Goal: Information Seeking & Learning: Learn about a topic

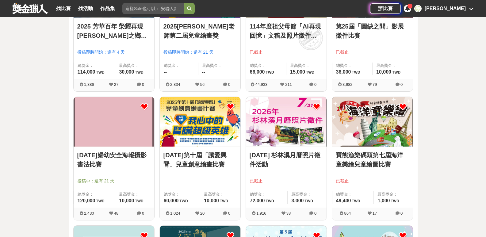
scroll to position [1073, 0]
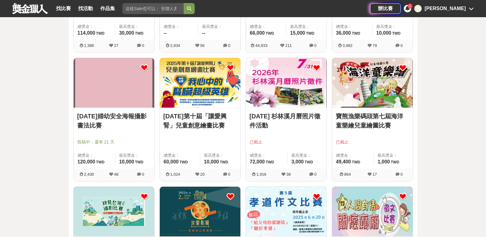
click at [401, 67] on icon at bounding box center [403, 68] width 8 height 8
click at [314, 70] on icon at bounding box center [317, 68] width 8 height 8
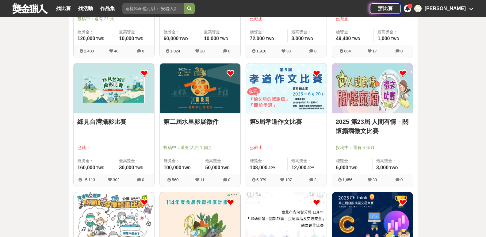
scroll to position [1196, 0]
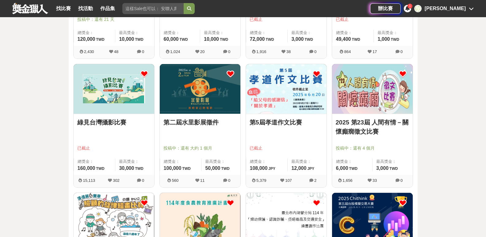
click at [143, 73] on icon at bounding box center [144, 74] width 8 height 8
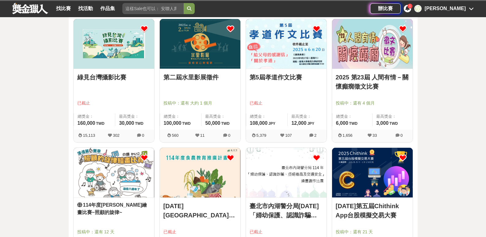
scroll to position [1288, 0]
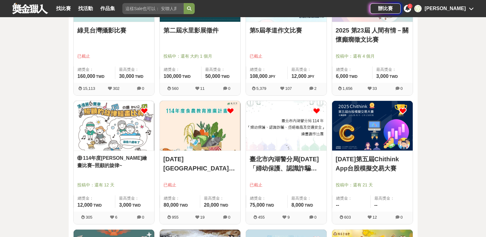
click at [316, 111] on icon at bounding box center [317, 111] width 8 height 8
click at [232, 111] on icon at bounding box center [231, 111] width 8 height 8
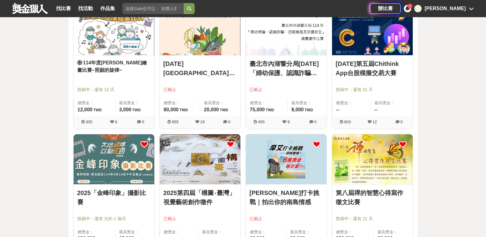
scroll to position [1441, 0]
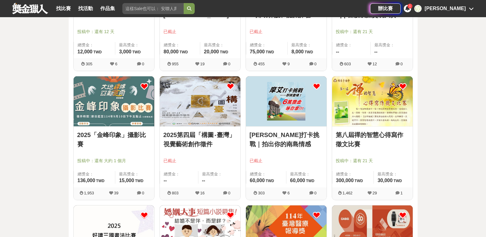
click at [316, 85] on icon at bounding box center [317, 86] width 8 height 8
click at [230, 85] on icon at bounding box center [231, 86] width 8 height 8
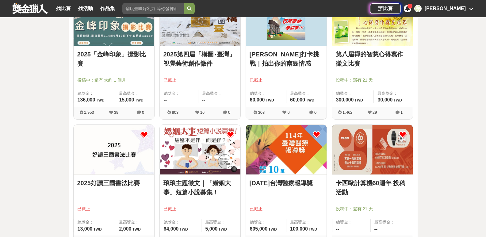
scroll to position [1564, 0]
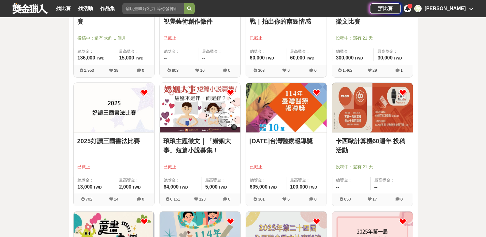
click at [230, 92] on icon at bounding box center [231, 93] width 8 height 8
click at [144, 94] on icon at bounding box center [144, 93] width 8 height 8
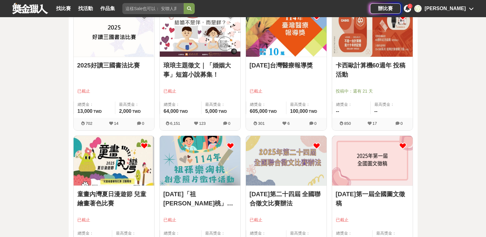
scroll to position [1594, 0]
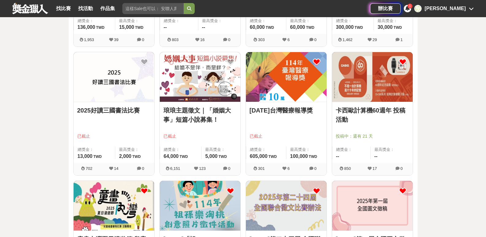
click at [316, 61] on icon at bounding box center [317, 62] width 8 height 8
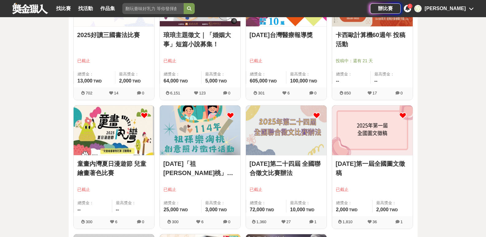
scroll to position [1717, 0]
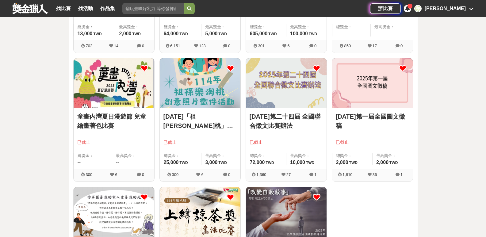
click at [228, 68] on icon at bounding box center [231, 68] width 8 height 8
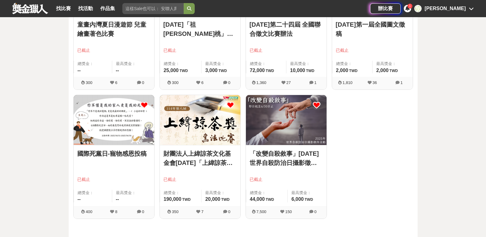
scroll to position [1748, 0]
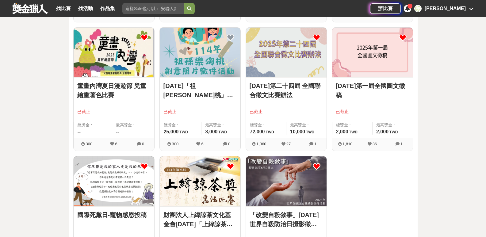
click at [360, 87] on link "[DATE]第一屆全國圖文徵稿" at bounding box center [372, 90] width 73 height 18
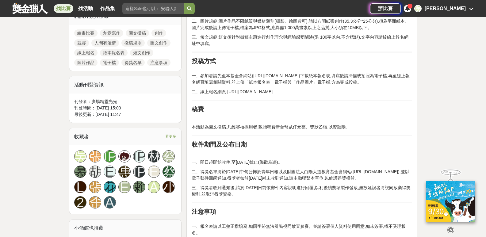
scroll to position [337, 0]
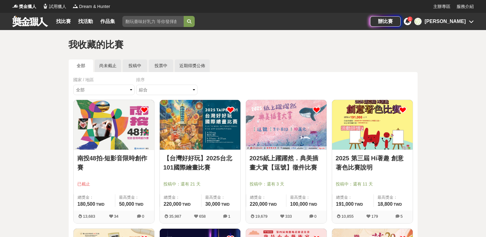
click at [156, 18] on input "search" at bounding box center [152, 21] width 61 height 11
click at [62, 20] on link "找比賽" at bounding box center [64, 21] width 20 height 9
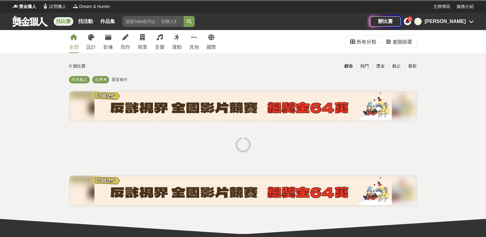
click at [143, 22] on input "search" at bounding box center [152, 21] width 61 height 11
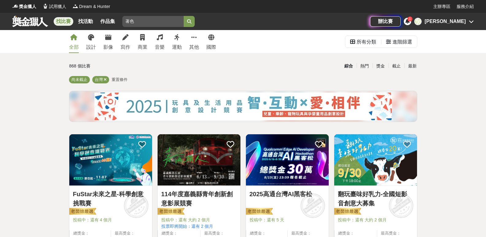
click at [189, 18] on button "submit" at bounding box center [189, 21] width 11 height 11
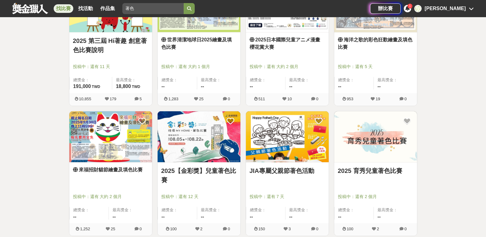
scroll to position [215, 0]
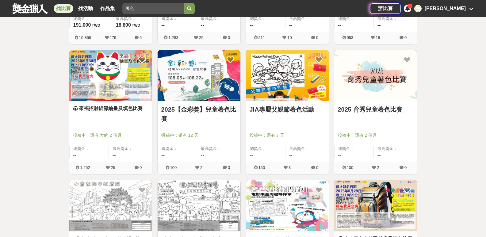
click at [297, 112] on link "JIA專屬父親節著色活動" at bounding box center [287, 109] width 75 height 9
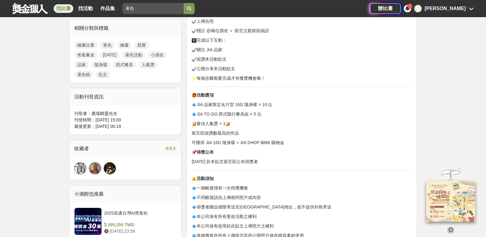
scroll to position [276, 0]
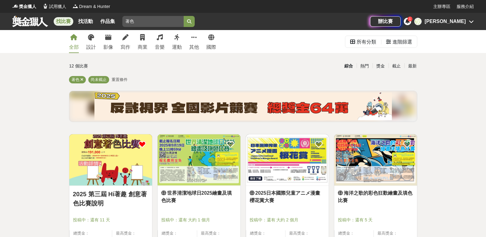
drag, startPoint x: 136, startPoint y: 21, endPoint x: 85, endPoint y: 16, distance: 51.8
click at [85, 16] on div "找比賽 找活動 作品集 著色" at bounding box center [191, 21] width 358 height 17
type input "繪畫"
click at [190, 22] on icon "submit" at bounding box center [189, 21] width 4 height 4
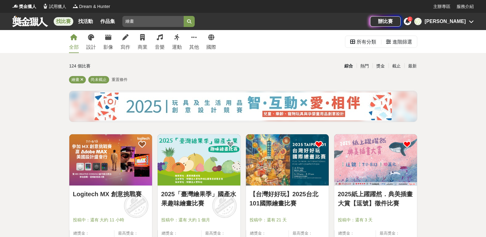
scroll to position [92, 0]
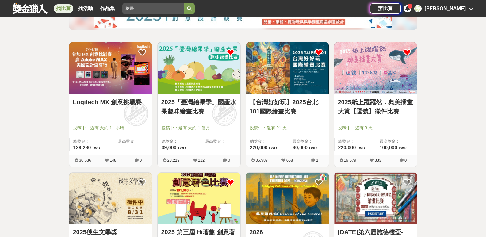
click at [229, 53] on icon at bounding box center [231, 52] width 8 height 8
click at [230, 53] on icon at bounding box center [231, 52] width 8 height 8
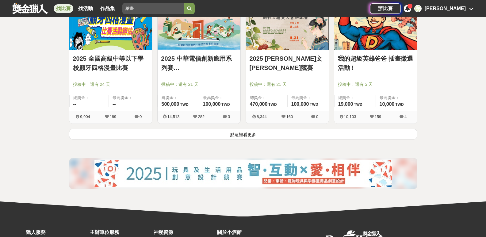
scroll to position [797, 0]
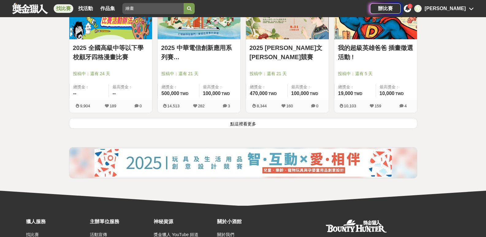
click at [234, 121] on button "點這裡看更多" at bounding box center [243, 123] width 348 height 11
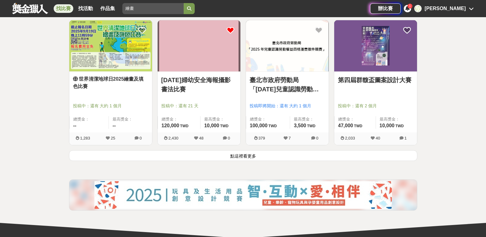
scroll to position [1594, 0]
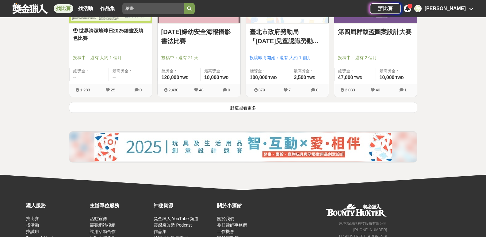
click at [240, 108] on button "點這裡看更多" at bounding box center [243, 107] width 348 height 11
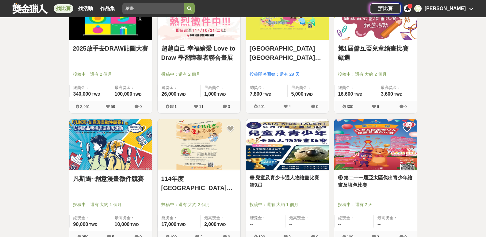
scroll to position [2330, 0]
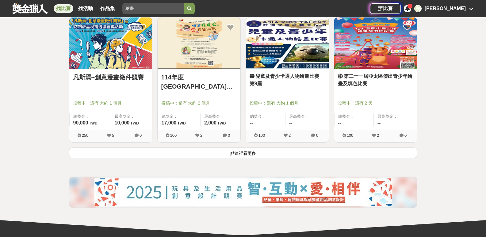
click at [259, 151] on button "點這裡看更多" at bounding box center [243, 152] width 348 height 11
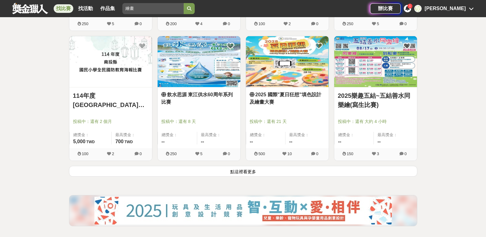
scroll to position [3128, 0]
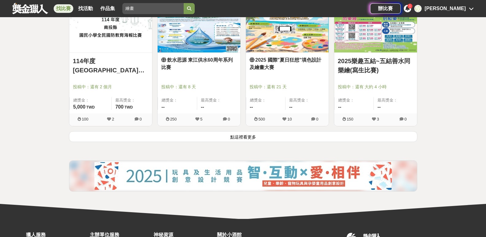
click at [236, 137] on button "點這裡看更多" at bounding box center [243, 136] width 348 height 11
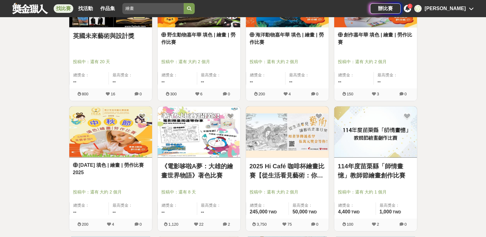
scroll to position [3680, 0]
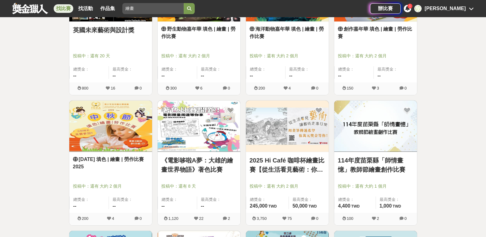
click at [292, 161] on link "2025 Hi Café 咖啡杯繪畫比賽【從生活看見藝術：你的早晨日記】" at bounding box center [287, 165] width 75 height 18
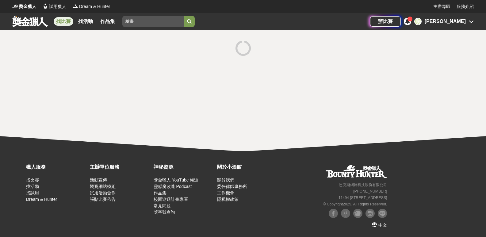
click at [292, 161] on div "獵人服務 找比賽 找活動 找試用 Dream & Hunter 主辦單位服務 活動宣傳 競賽網站模組 試用活動合作 張貼比賽佈告 神秘資源 獎金獵人 YouT…" at bounding box center [243, 194] width 486 height 86
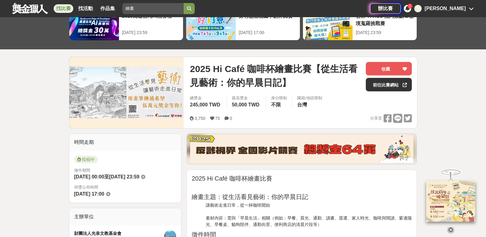
scroll to position [31, 0]
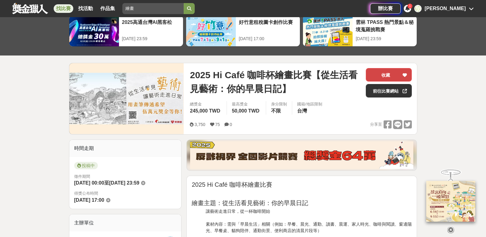
click at [379, 73] on button "收藏" at bounding box center [389, 74] width 46 height 13
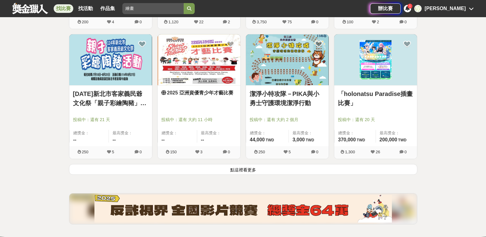
scroll to position [3925, 0]
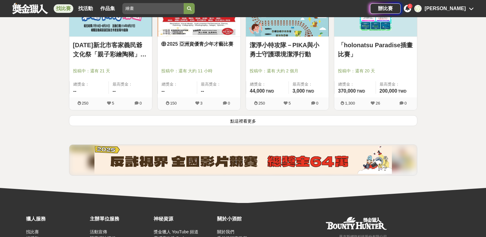
click at [224, 120] on button "點這裡看更多" at bounding box center [243, 120] width 348 height 11
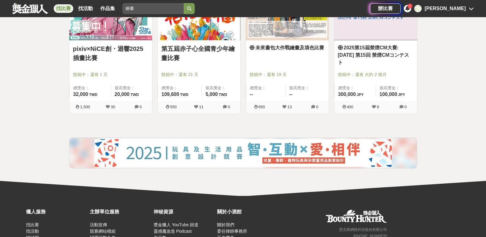
scroll to position [4227, 0]
